Goal: Task Accomplishment & Management: Use online tool/utility

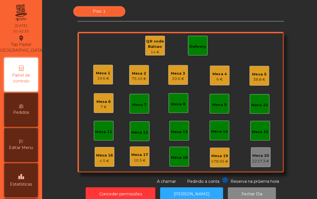
click at [137, 154] on div "Mesa 17" at bounding box center [138, 154] width 17 height 6
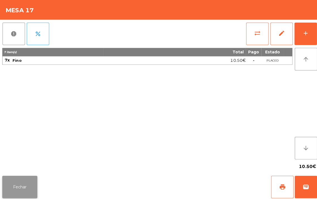
click at [27, 175] on button "Fechar" at bounding box center [19, 185] width 35 height 22
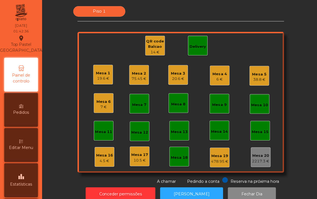
click at [103, 150] on div "Mesa 16 4.5 €" at bounding box center [103, 155] width 17 height 13
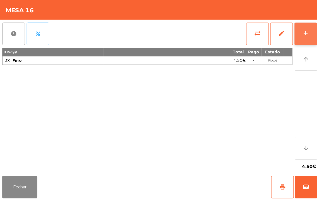
click at [302, 32] on div "add" at bounding box center [303, 33] width 7 height 7
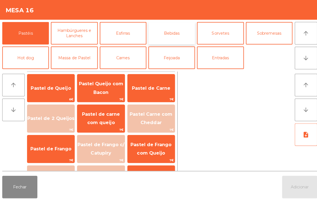
click at [172, 34] on button "Bebidas" at bounding box center [170, 33] width 46 height 22
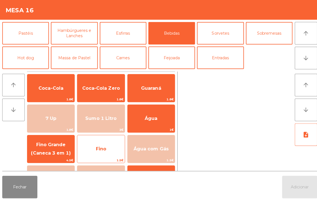
click at [99, 149] on span "Fino" at bounding box center [100, 147] width 10 height 5
click at [99, 143] on span "Fino" at bounding box center [100, 147] width 47 height 15
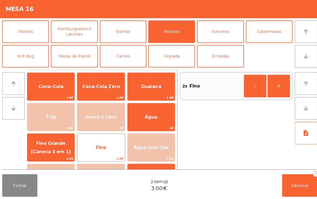
click at [101, 146] on span "Fino" at bounding box center [100, 147] width 10 height 5
click at [103, 145] on span "Fino" at bounding box center [100, 147] width 10 height 5
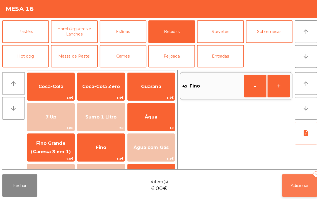
click at [302, 189] on button "Adicionar 4" at bounding box center [297, 185] width 35 height 22
